Goal: Communication & Community: Answer question/provide support

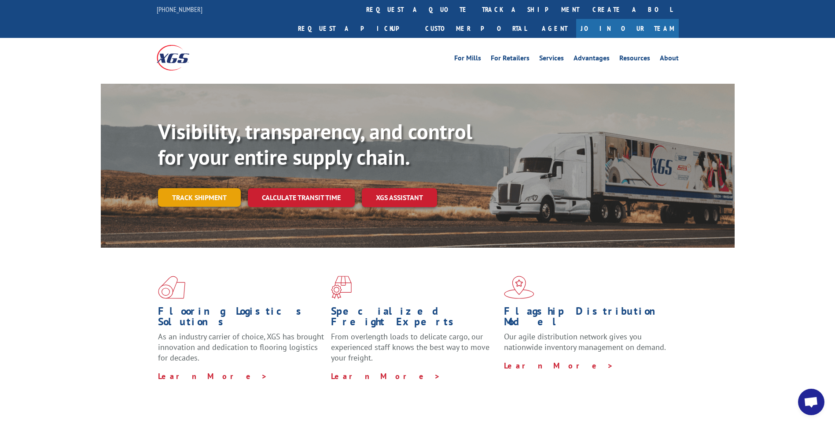
click at [195, 188] on link "Track shipment" at bounding box center [199, 197] width 83 height 18
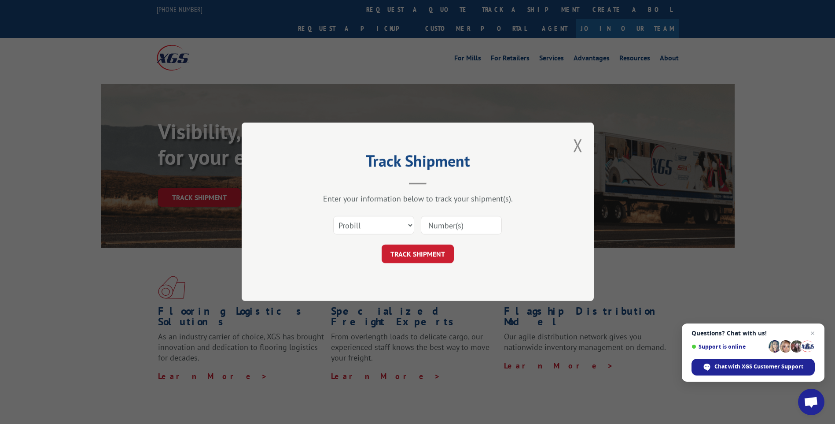
drag, startPoint x: 434, startPoint y: 231, endPoint x: 437, endPoint y: 226, distance: 6.4
click at [434, 231] on input at bounding box center [461, 225] width 81 height 18
type input "17668880"
click at [443, 256] on button "TRACK SHIPMENT" at bounding box center [418, 254] width 72 height 18
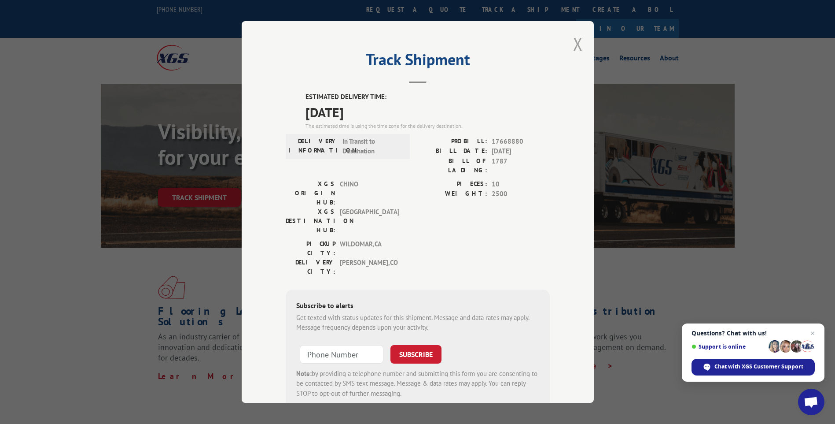
click at [575, 41] on button "Close modal" at bounding box center [578, 43] width 10 height 23
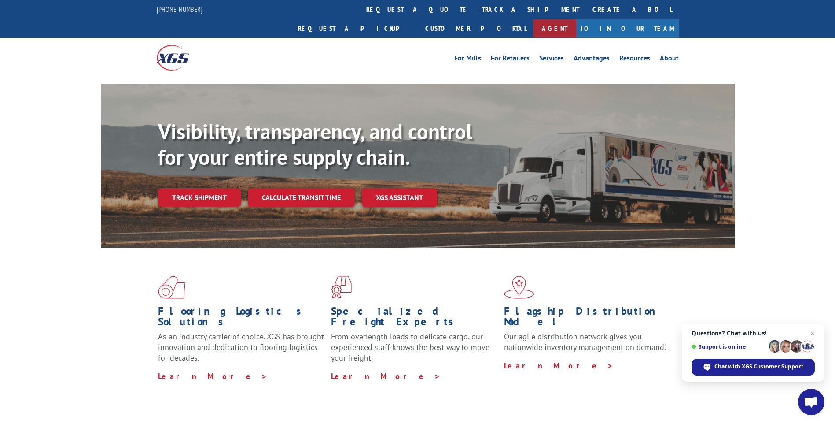
click at [576, 19] on link "Agent" at bounding box center [554, 28] width 43 height 19
click at [735, 366] on span "Chat with XGS Customer Support" at bounding box center [759, 366] width 89 height 8
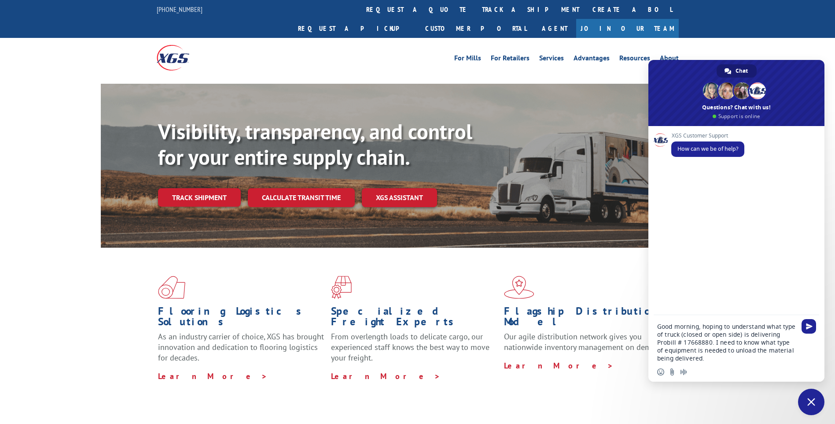
type textarea "Good morning, hoping to understand what type of truck (closed or open side) is …"
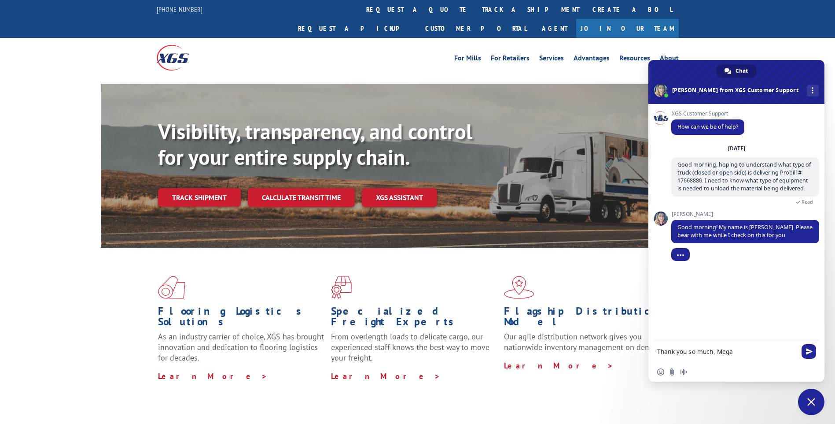
type textarea "Thank you so much, [PERSON_NAME]"
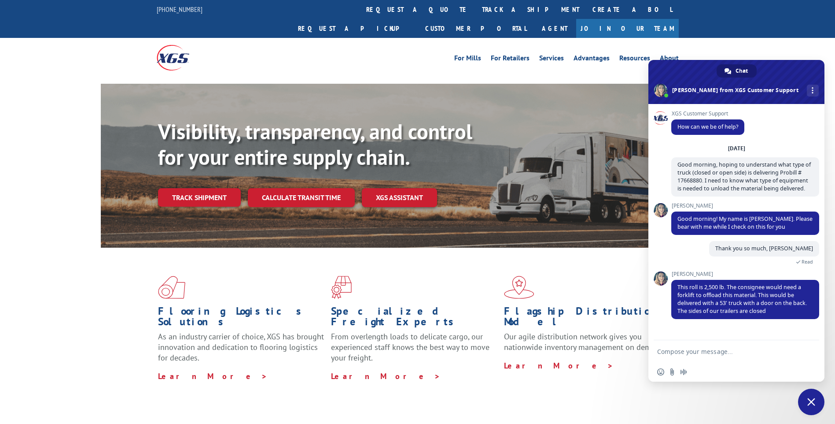
click at [685, 351] on textarea "Compose your message..." at bounding box center [726, 351] width 139 height 8
type textarea "Thank you for the details. Is there an estimated time of delivery?"
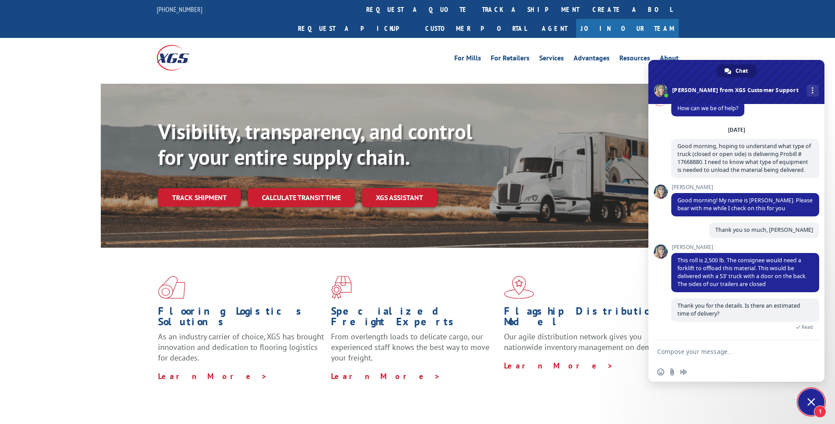
scroll to position [73, 0]
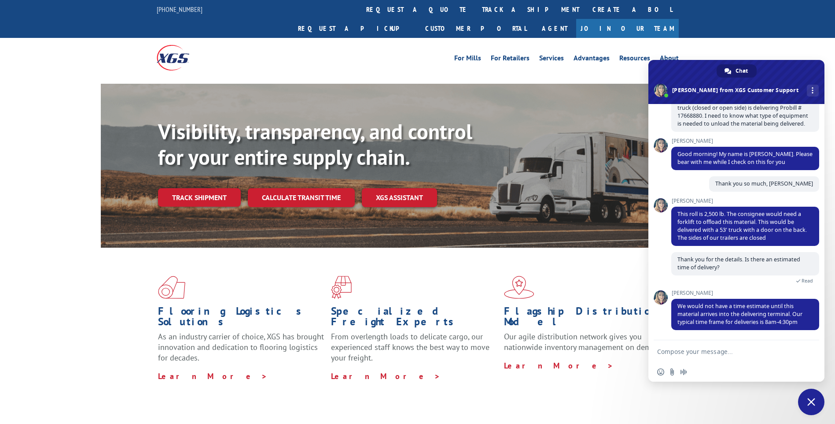
click at [727, 353] on textarea "Compose your message..." at bounding box center [726, 351] width 139 height 8
type textarea "I"
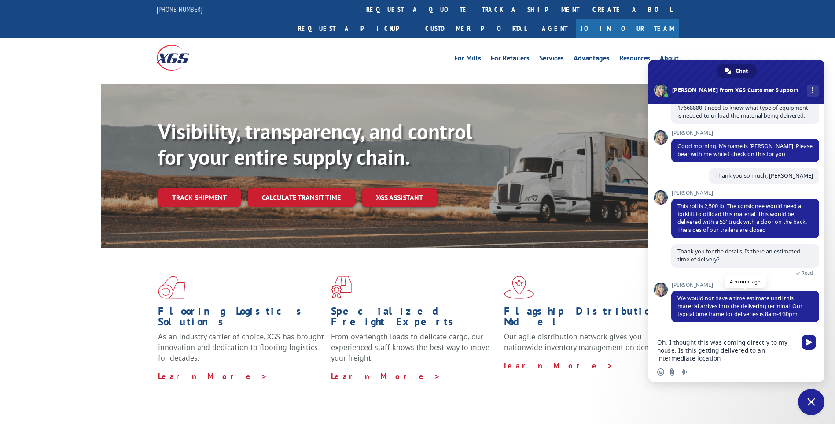
type textarea "Oh, I thought this was coming directly to my house. Is this getting delivered t…"
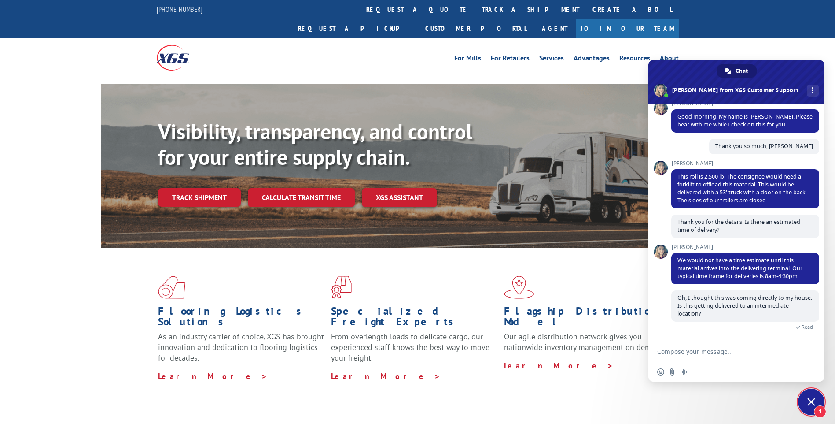
scroll to position [148, 0]
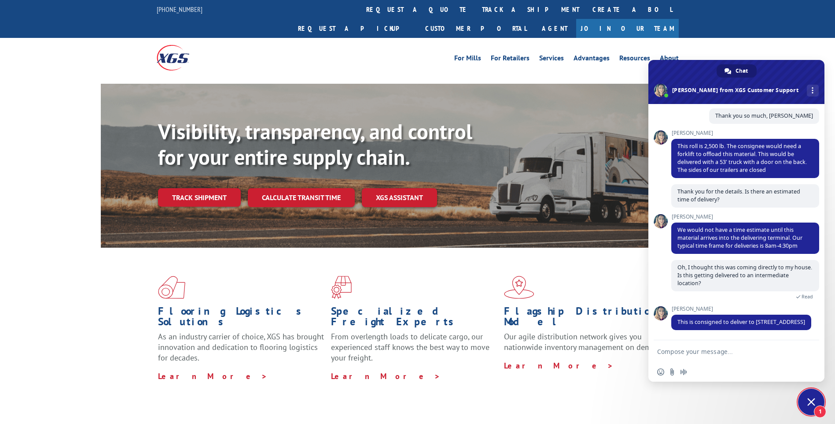
click at [728, 351] on textarea "Compose your message..." at bounding box center [726, 351] width 139 height 8
type textarea "Perfect, thank you so much."
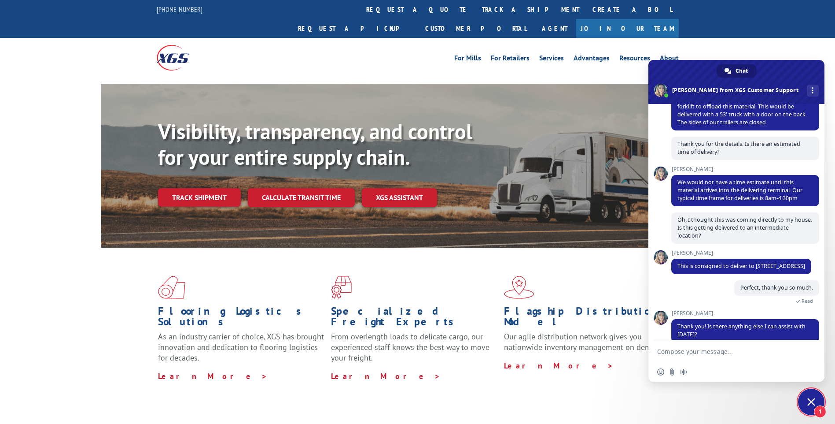
scroll to position [208, 0]
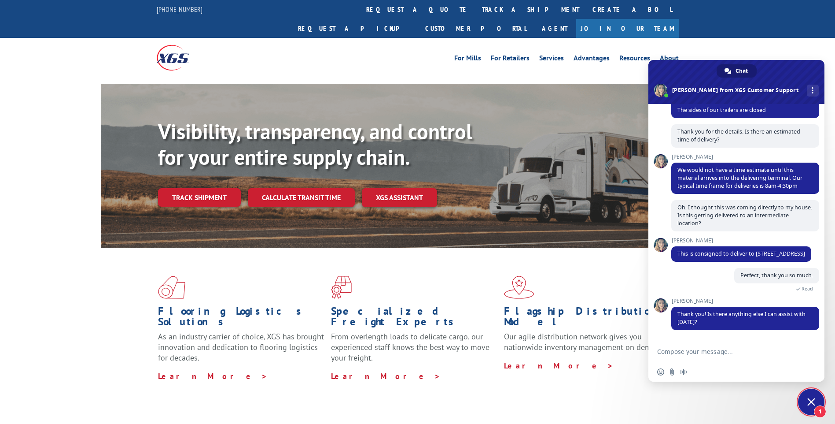
click at [703, 352] on textarea "Compose your message..." at bounding box center [726, 351] width 139 height 8
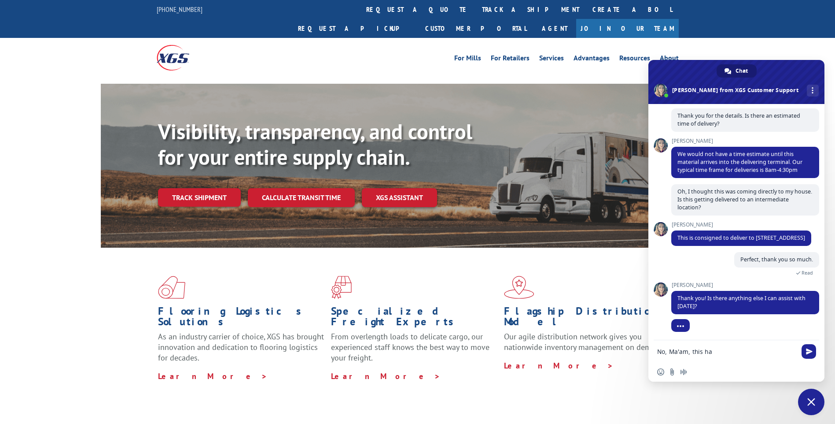
scroll to position [225, 0]
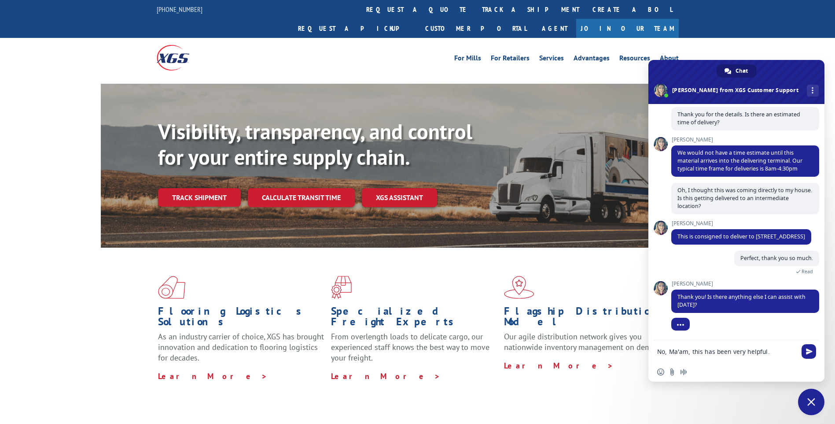
type textarea "No, Ma'am, this has been very helpful."
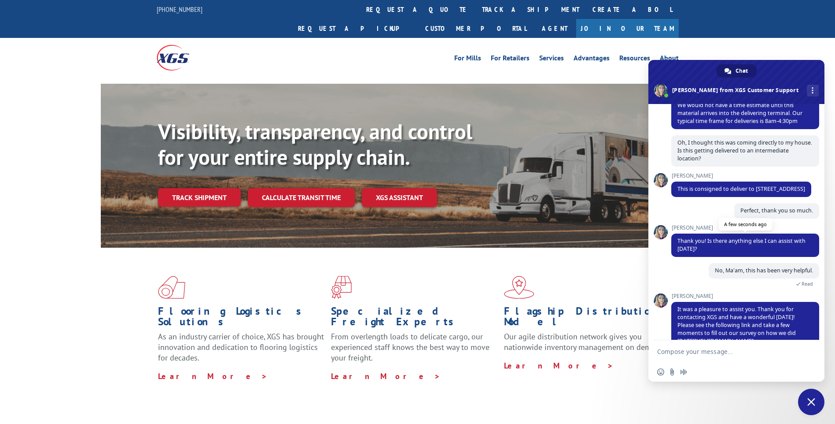
scroll to position [300, 0]
